Goal: Find specific page/section: Find specific page/section

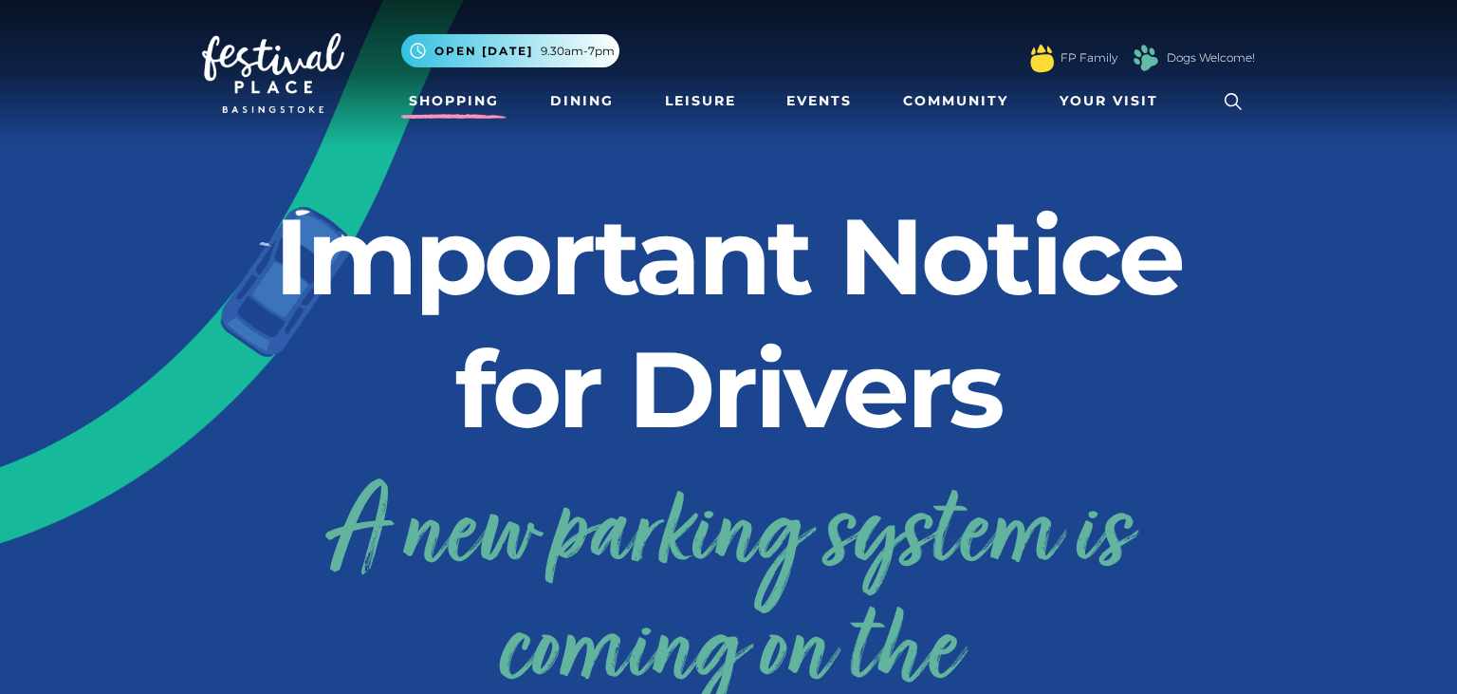
click at [465, 104] on link "Shopping" at bounding box center [453, 100] width 105 height 35
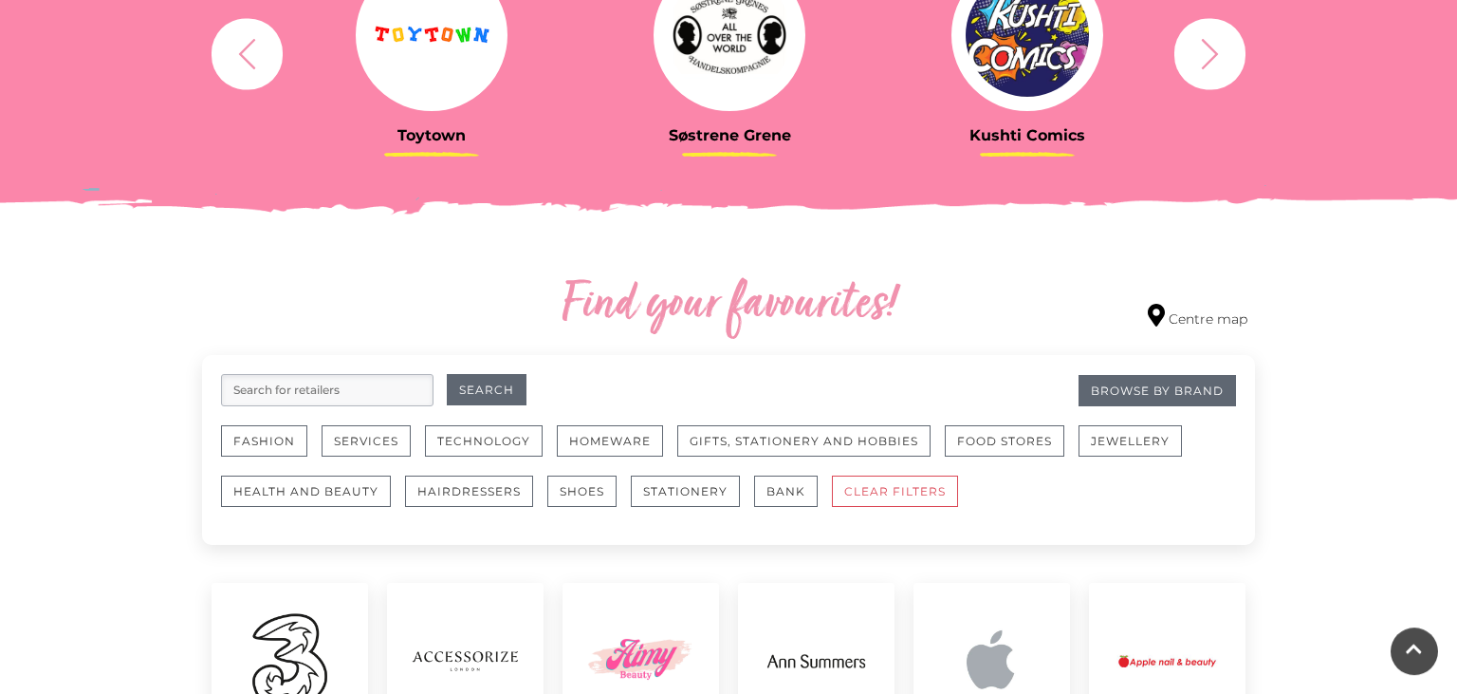
scroll to position [855, 0]
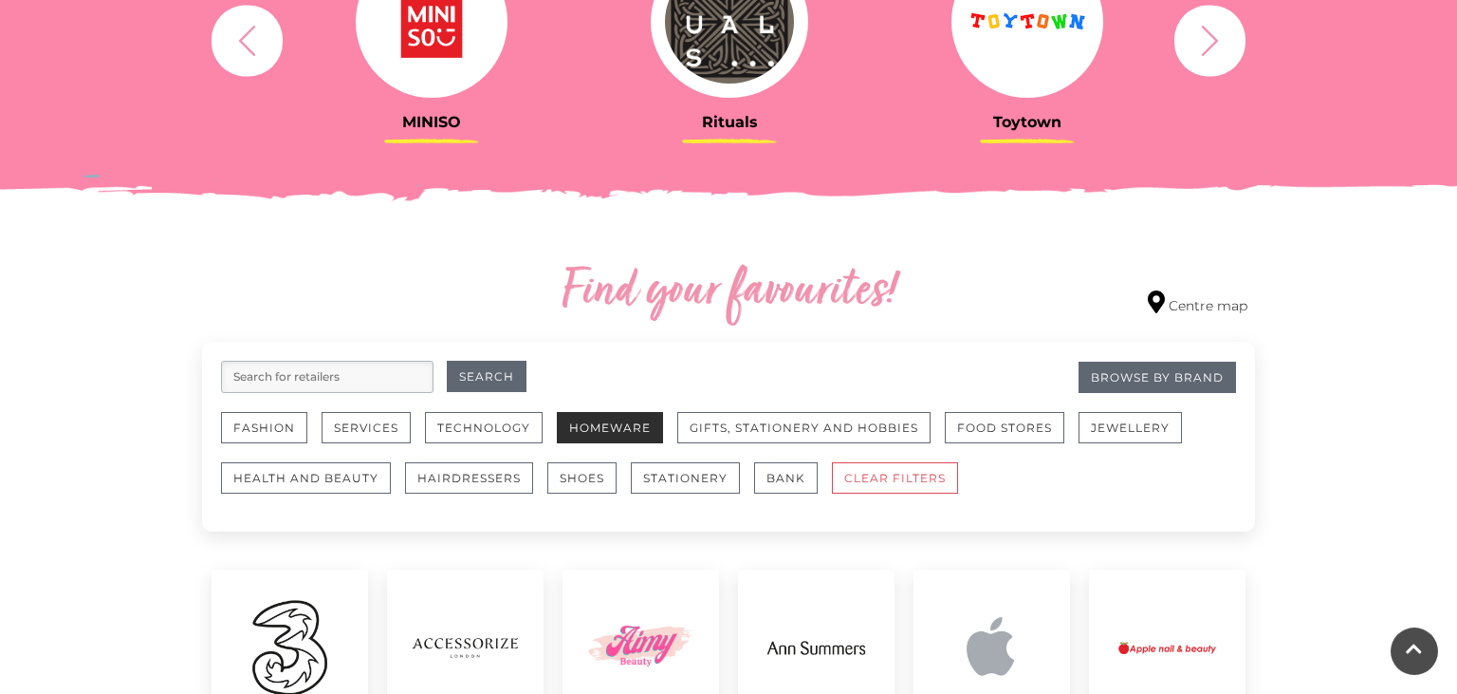
click at [599, 433] on button "Homeware" at bounding box center [610, 427] width 106 height 31
click at [613, 419] on button "Homeware" at bounding box center [610, 427] width 106 height 31
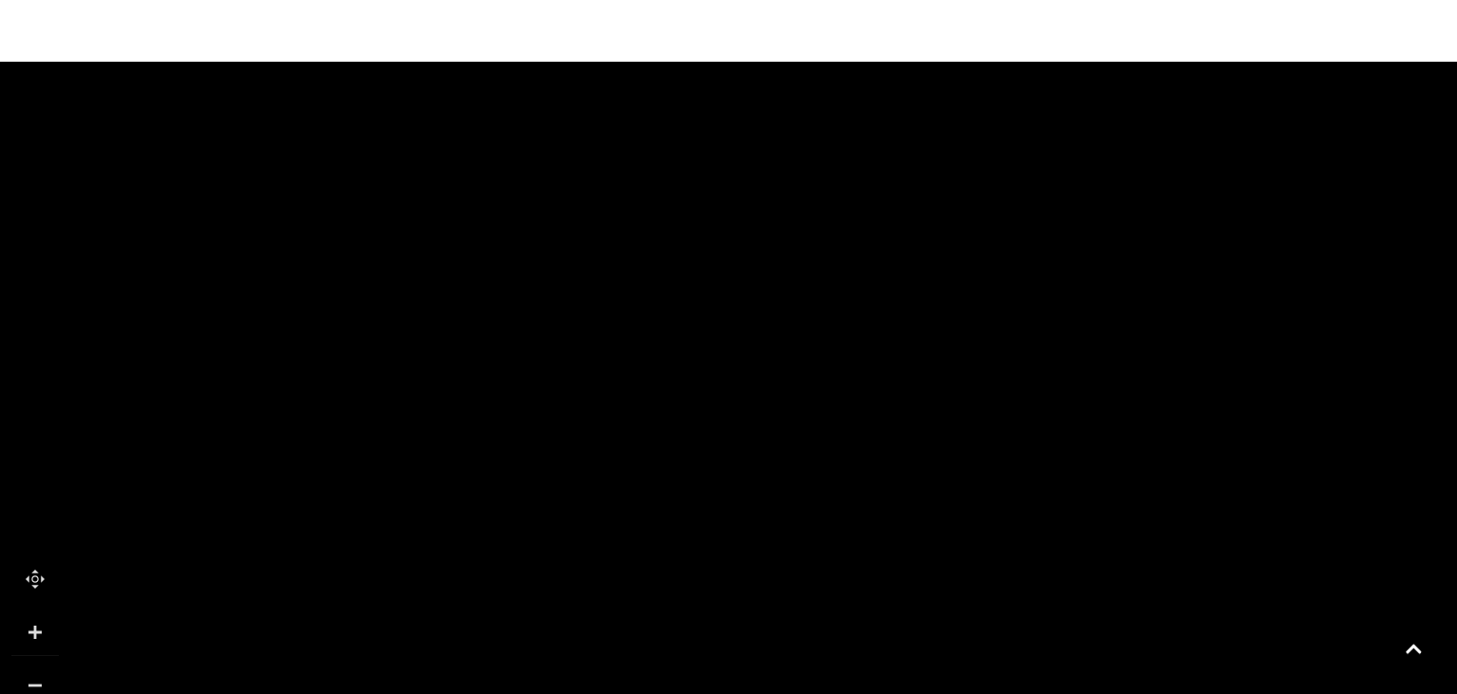
scroll to position [1636, 0]
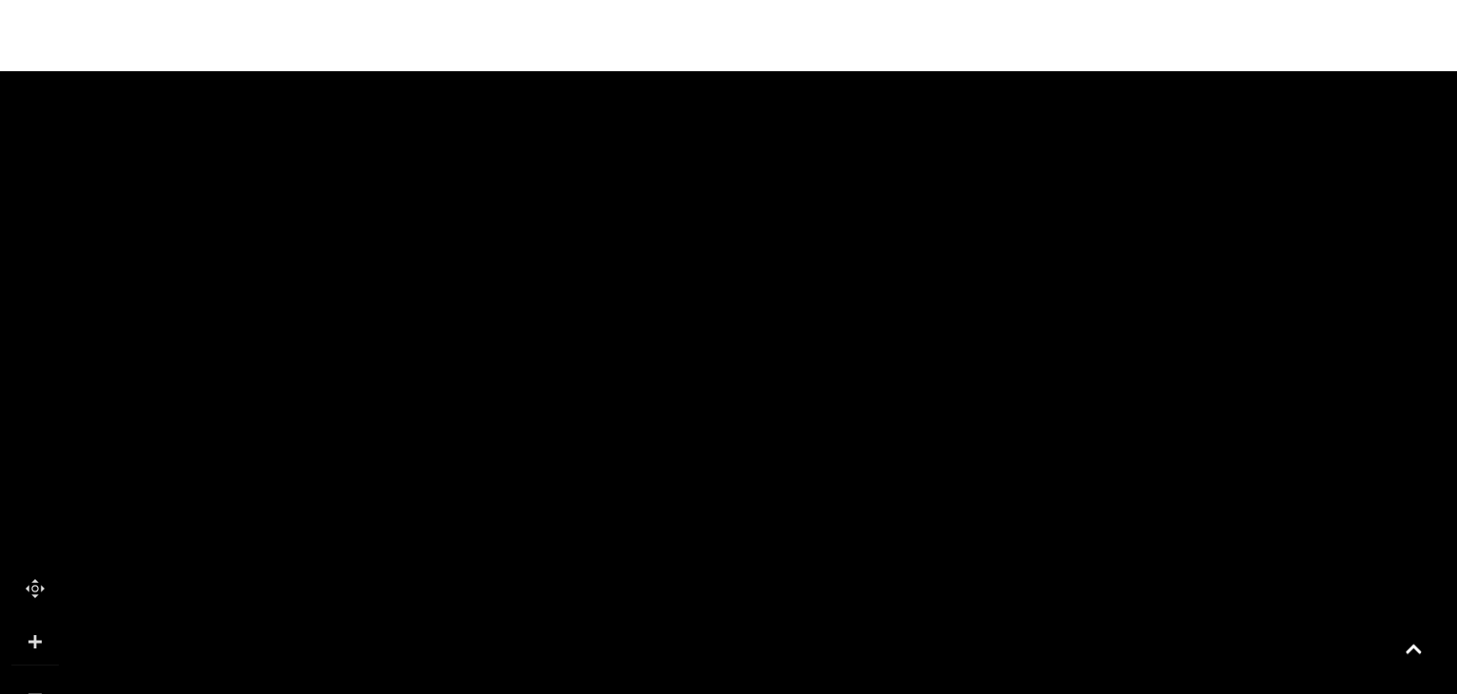
click at [32, 671] on link at bounding box center [34, 694] width 47 height 47
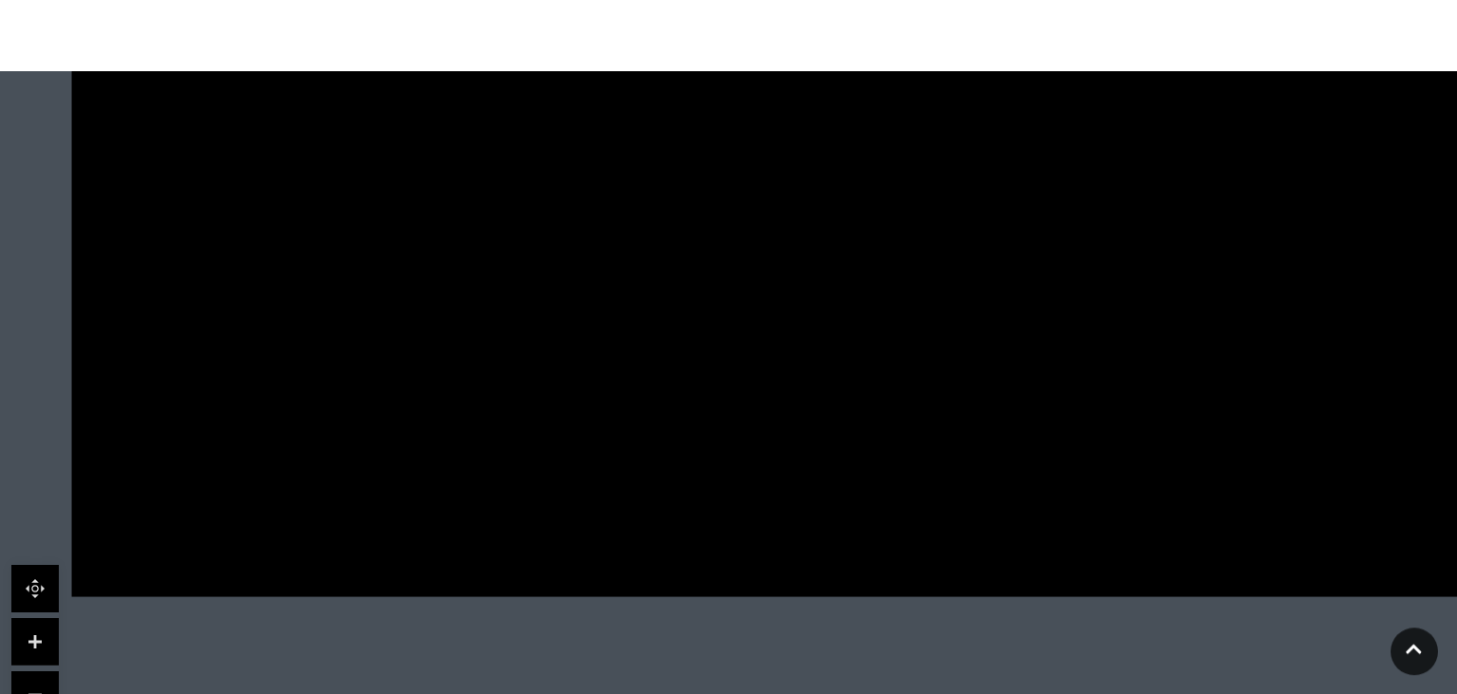
click at [32, 671] on link at bounding box center [34, 694] width 47 height 47
